Goal: Task Accomplishment & Management: Manage account settings

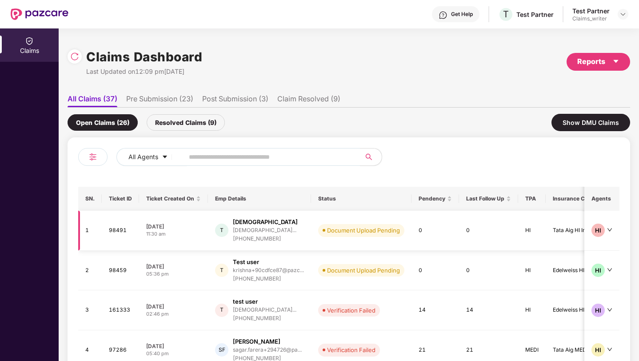
click at [303, 237] on div "T Test [PERSON_NAME][DEMOGRAPHIC_DATA]... [PHONE_NUMBER]" at bounding box center [259, 230] width 89 height 25
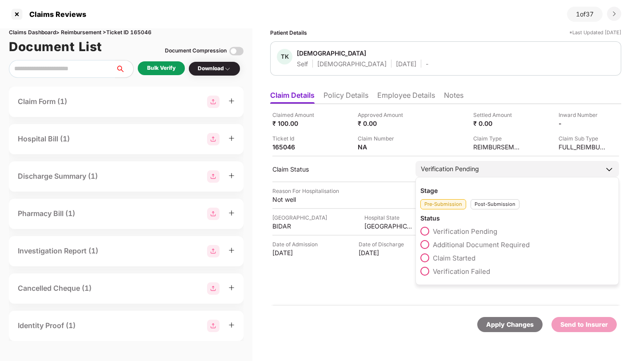
click at [426, 244] on span at bounding box center [424, 244] width 9 height 9
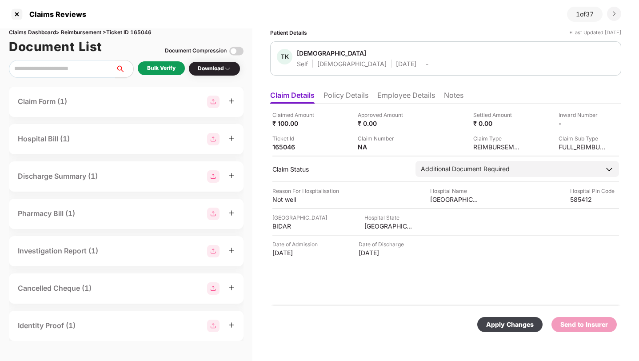
click at [501, 326] on div "Apply Changes" at bounding box center [510, 325] width 48 height 10
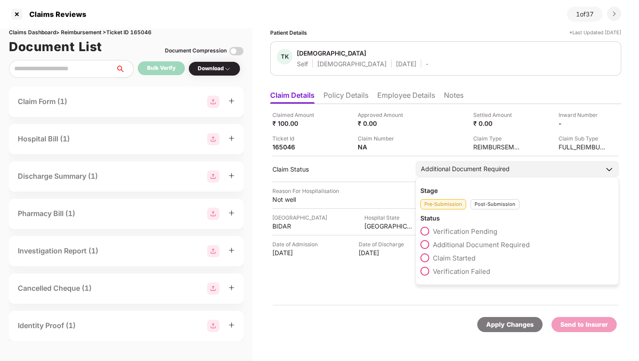
click at [426, 255] on span at bounding box center [424, 257] width 9 height 9
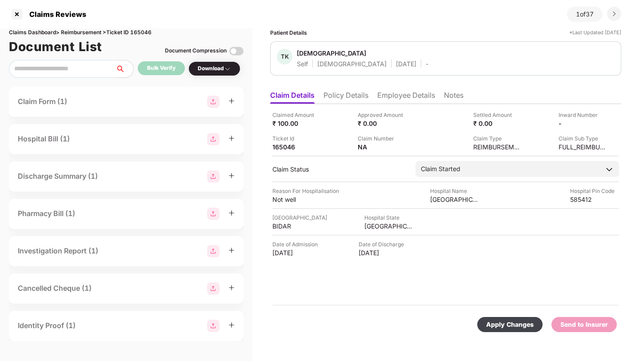
click at [517, 330] on div "Apply Changes" at bounding box center [509, 324] width 65 height 15
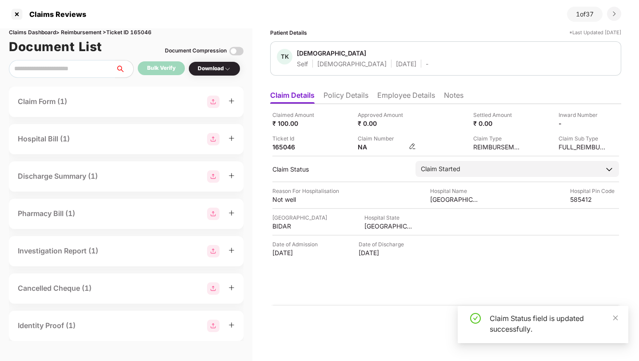
click at [411, 146] on img at bounding box center [412, 146] width 7 height 7
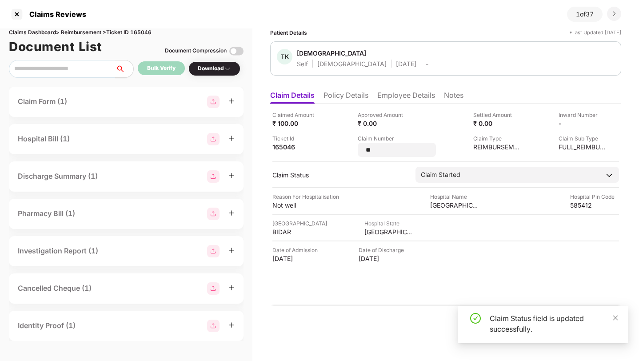
type input "*"
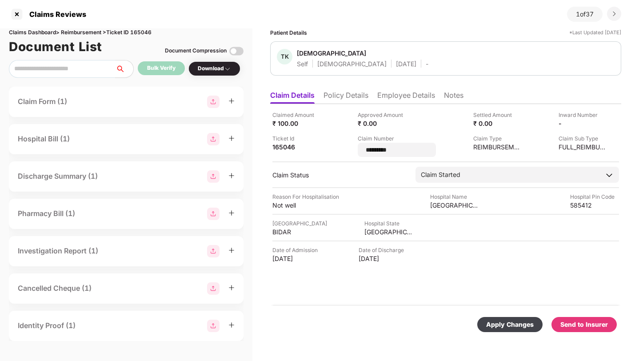
type input "**********"
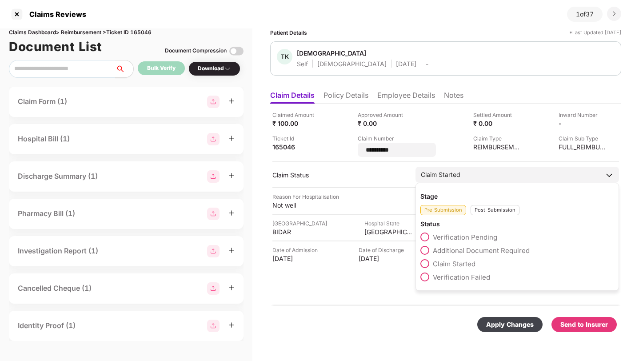
click at [487, 212] on div "Stage Pre-Submission Post-Submission Status Verification Pending Additional Doc…" at bounding box center [518, 237] width 204 height 108
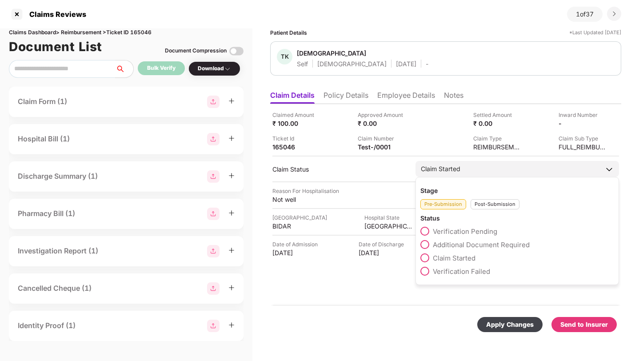
click at [486, 204] on div "Post-Submission" at bounding box center [495, 204] width 49 height 10
click at [428, 244] on span at bounding box center [424, 244] width 9 height 9
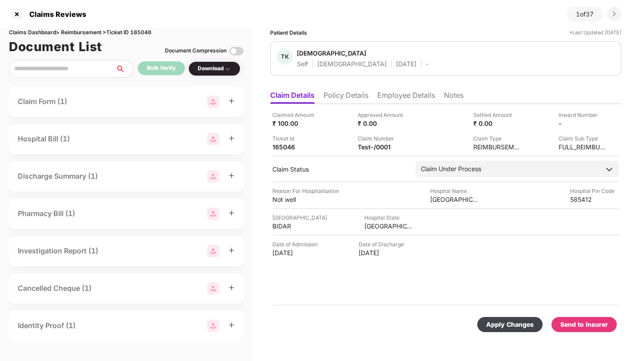
click at [505, 327] on div "Apply Changes" at bounding box center [510, 325] width 48 height 10
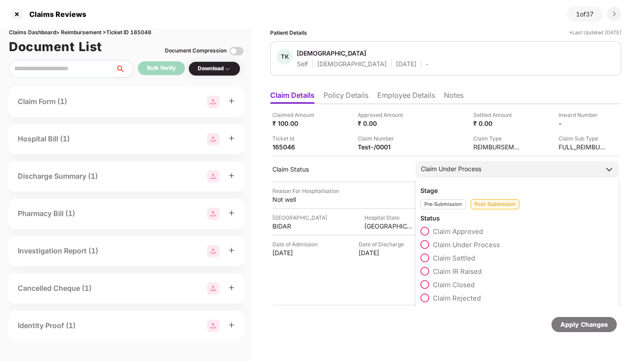
click at [424, 270] on span at bounding box center [424, 271] width 9 height 9
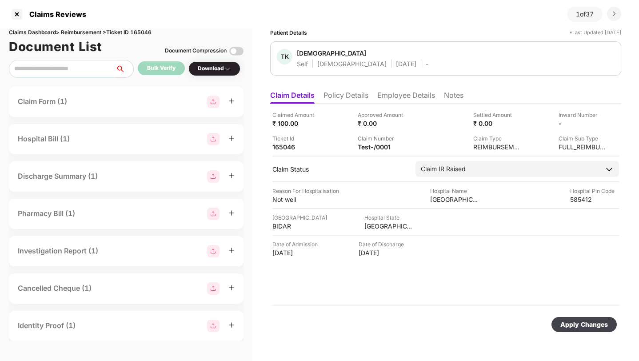
click at [576, 318] on div "Apply Changes" at bounding box center [584, 324] width 65 height 15
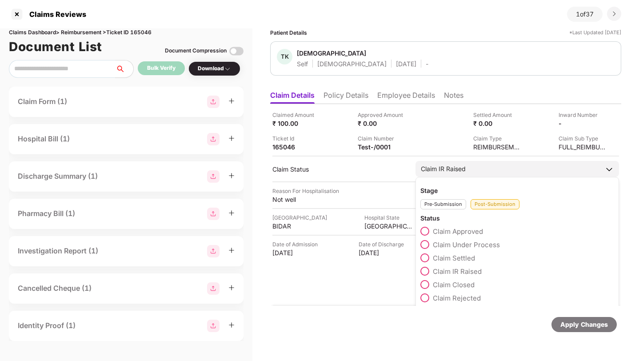
click at [424, 298] on span at bounding box center [424, 297] width 9 height 9
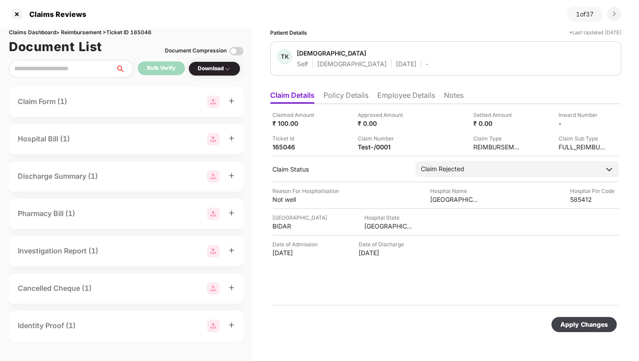
click at [580, 326] on div "Apply Changes" at bounding box center [584, 325] width 48 height 10
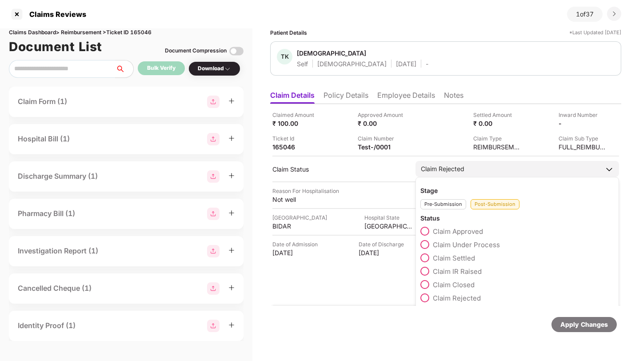
click at [424, 295] on span at bounding box center [424, 297] width 9 height 9
click at [425, 232] on span at bounding box center [424, 231] width 9 height 9
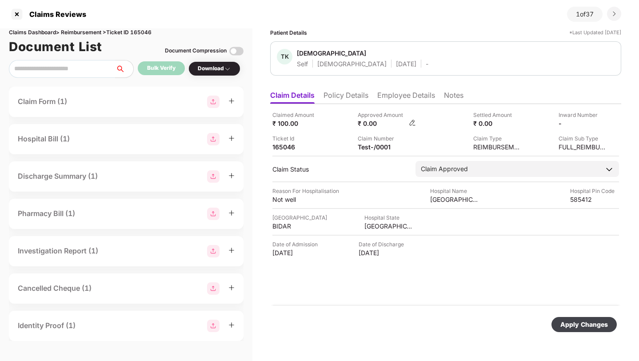
click at [413, 125] on img at bounding box center [412, 122] width 7 height 7
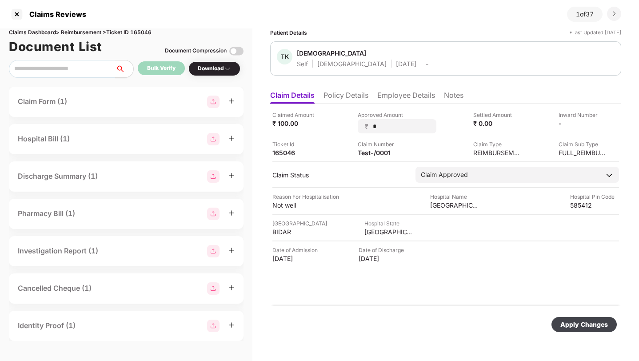
type input "**"
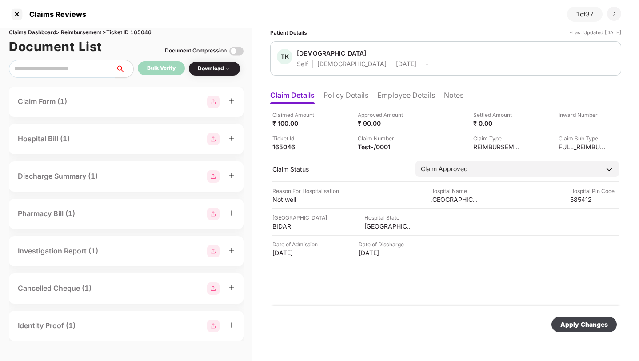
click at [576, 322] on div "Apply Changes" at bounding box center [584, 325] width 48 height 10
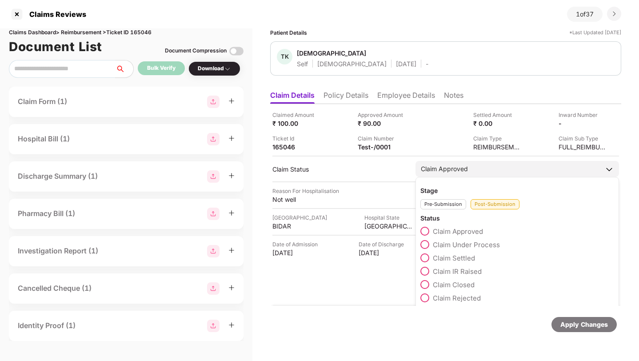
click at [427, 258] on span at bounding box center [424, 257] width 9 height 9
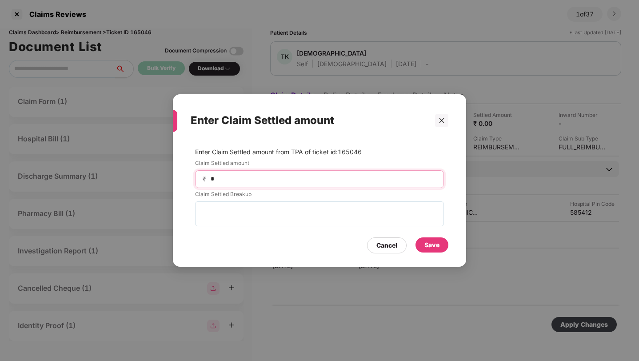
click at [340, 177] on input "*" at bounding box center [323, 178] width 227 height 9
type input "**"
click at [428, 244] on div "Save" at bounding box center [431, 245] width 15 height 10
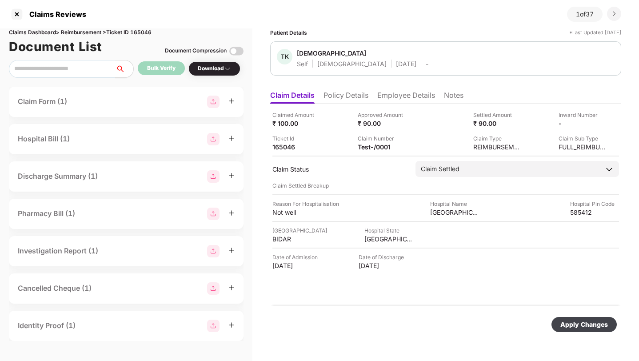
click at [581, 322] on div "Apply Changes" at bounding box center [584, 325] width 48 height 10
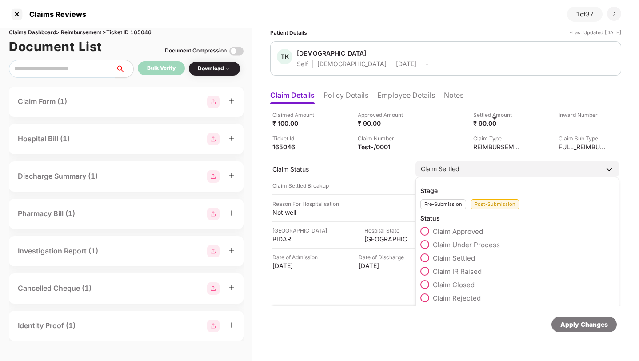
scroll to position [4, 0]
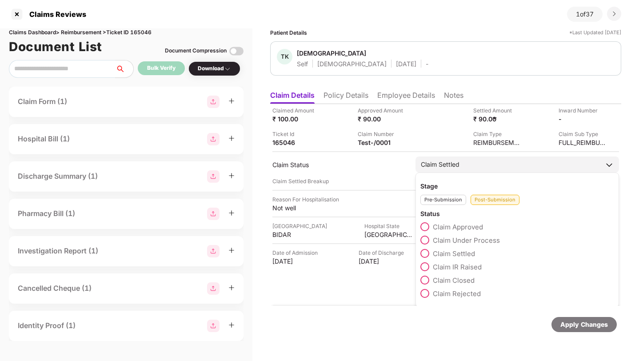
click at [425, 278] on span at bounding box center [424, 280] width 9 height 9
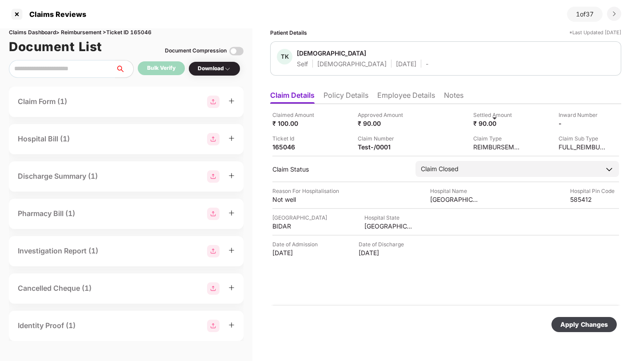
scroll to position [0, 0]
click at [574, 321] on div "Apply Changes" at bounding box center [584, 325] width 48 height 10
click at [18, 15] on div at bounding box center [17, 14] width 14 height 14
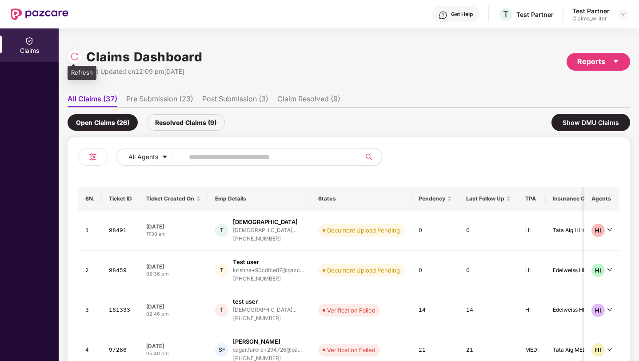
click at [76, 53] on img at bounding box center [74, 56] width 9 height 9
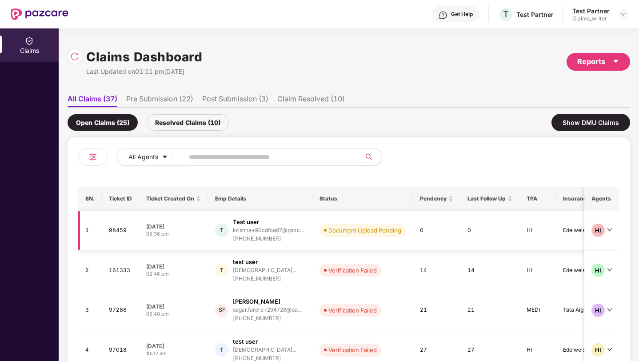
click at [300, 244] on td "T Test user krishna+90cdfce87@pazc... [PHONE_NUMBER]" at bounding box center [260, 231] width 104 height 40
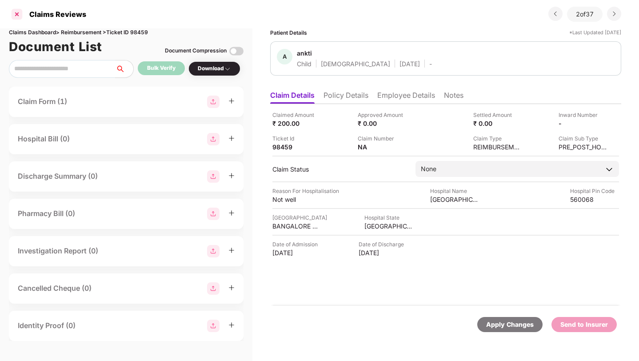
click at [16, 13] on div at bounding box center [17, 14] width 14 height 14
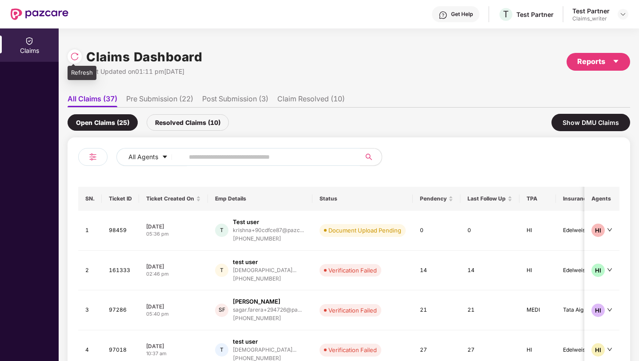
click at [74, 60] on img at bounding box center [74, 56] width 9 height 9
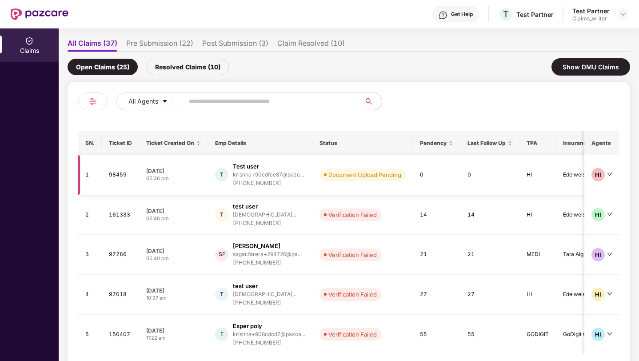
scroll to position [57, 0]
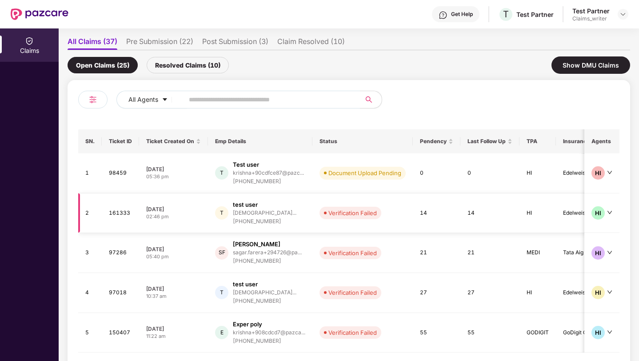
click at [397, 225] on td "Verification Failed" at bounding box center [362, 213] width 100 height 40
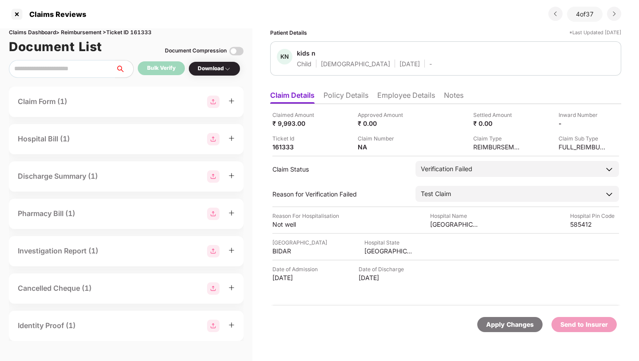
click at [411, 92] on li "Employee Details" at bounding box center [406, 97] width 58 height 13
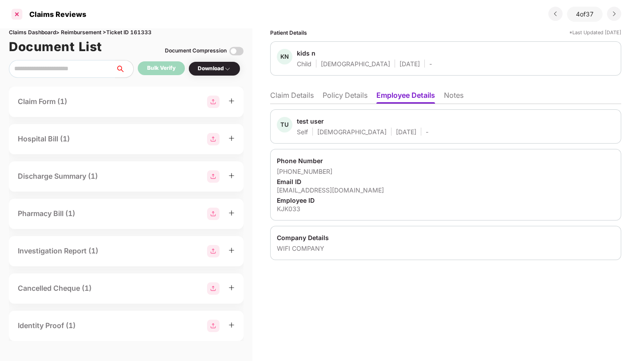
click at [16, 14] on div at bounding box center [17, 14] width 14 height 14
